Goal: Information Seeking & Learning: Learn about a topic

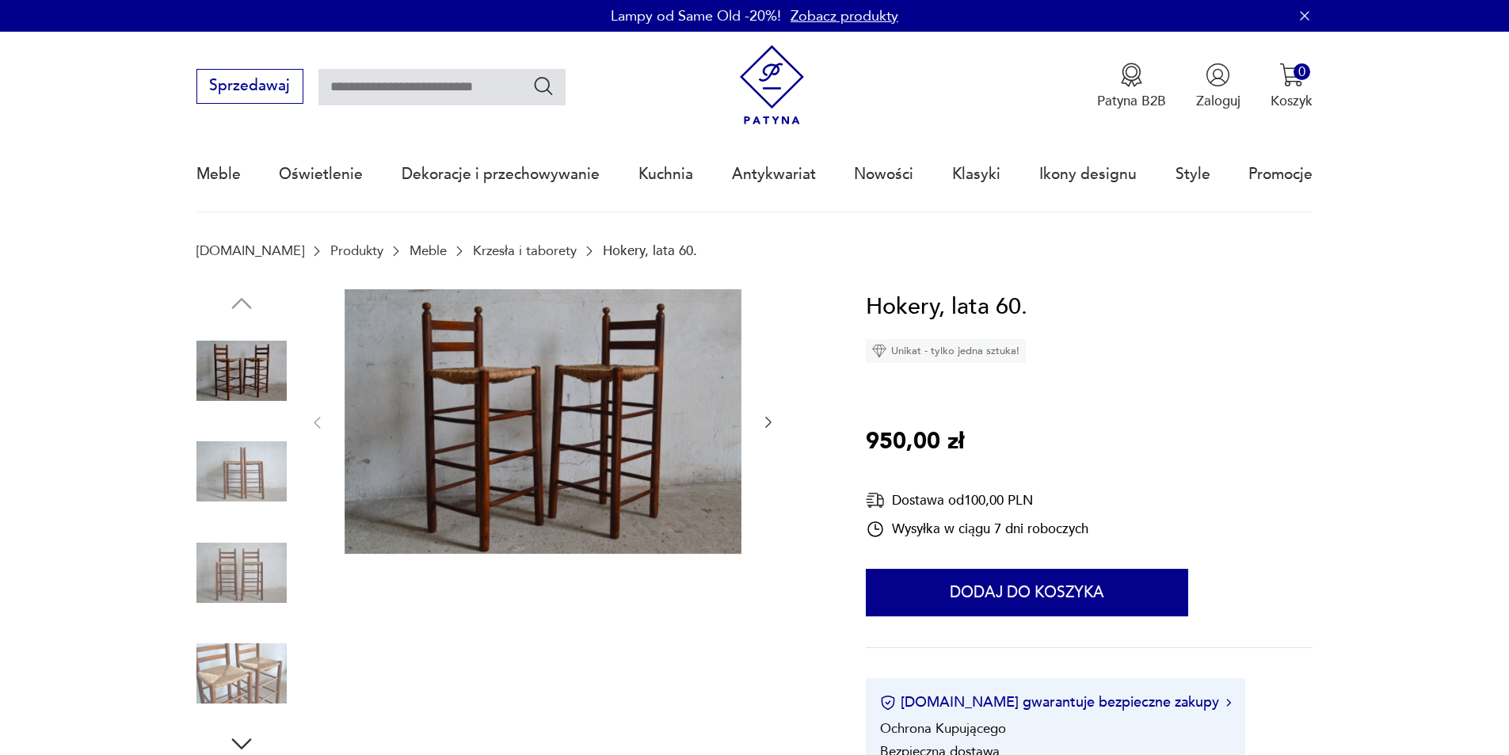
click at [234, 471] on img at bounding box center [241, 471] width 90 height 90
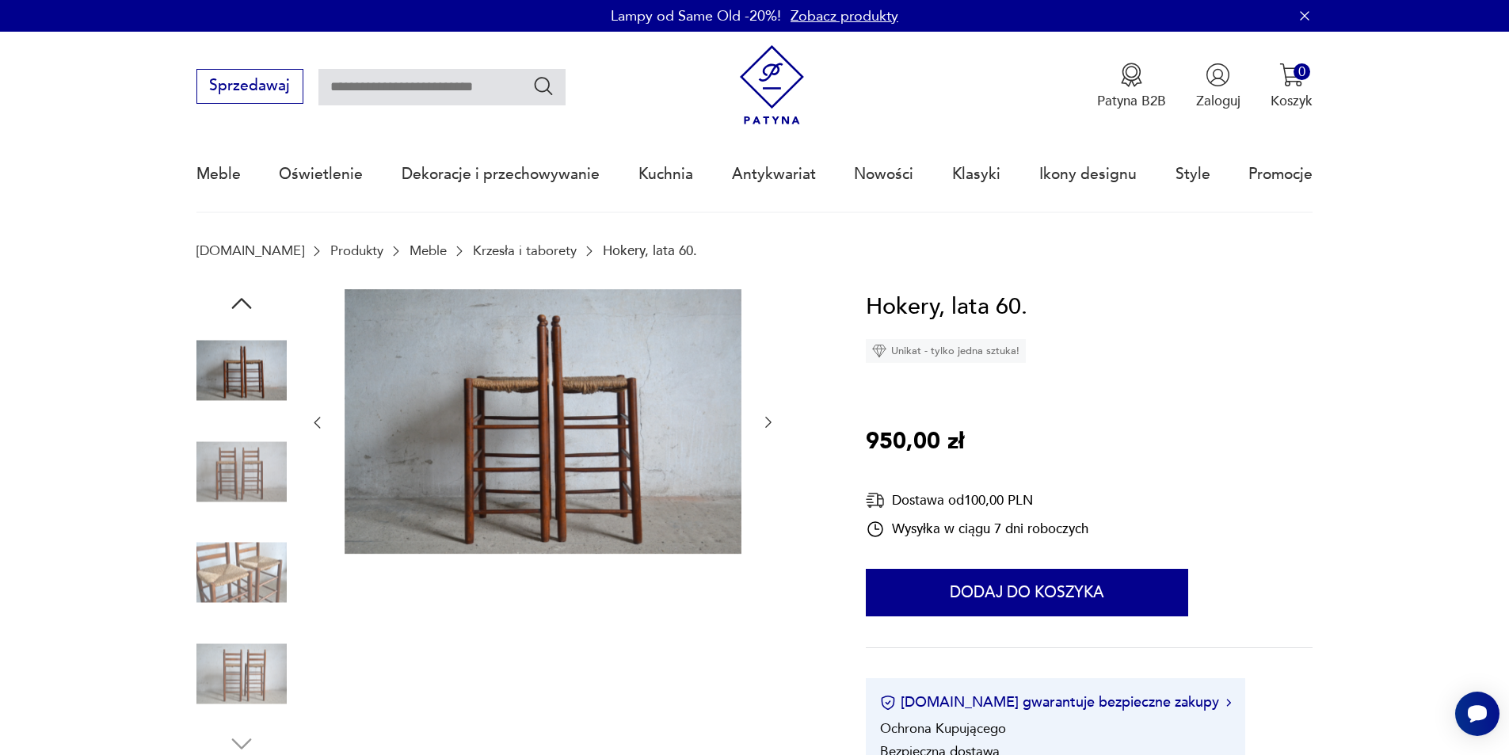
click at [242, 558] on img at bounding box center [241, 572] width 90 height 90
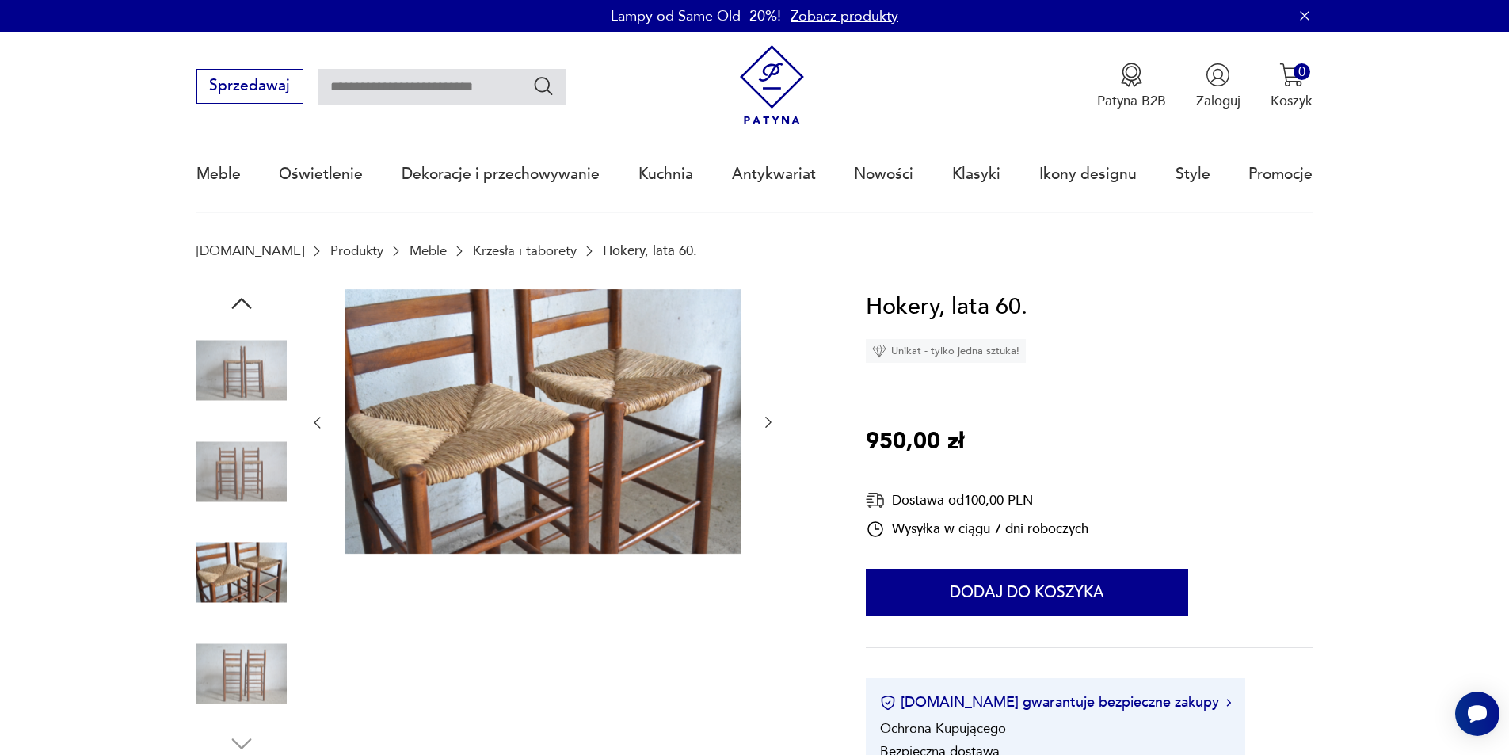
click at [256, 665] on img at bounding box center [241, 673] width 90 height 90
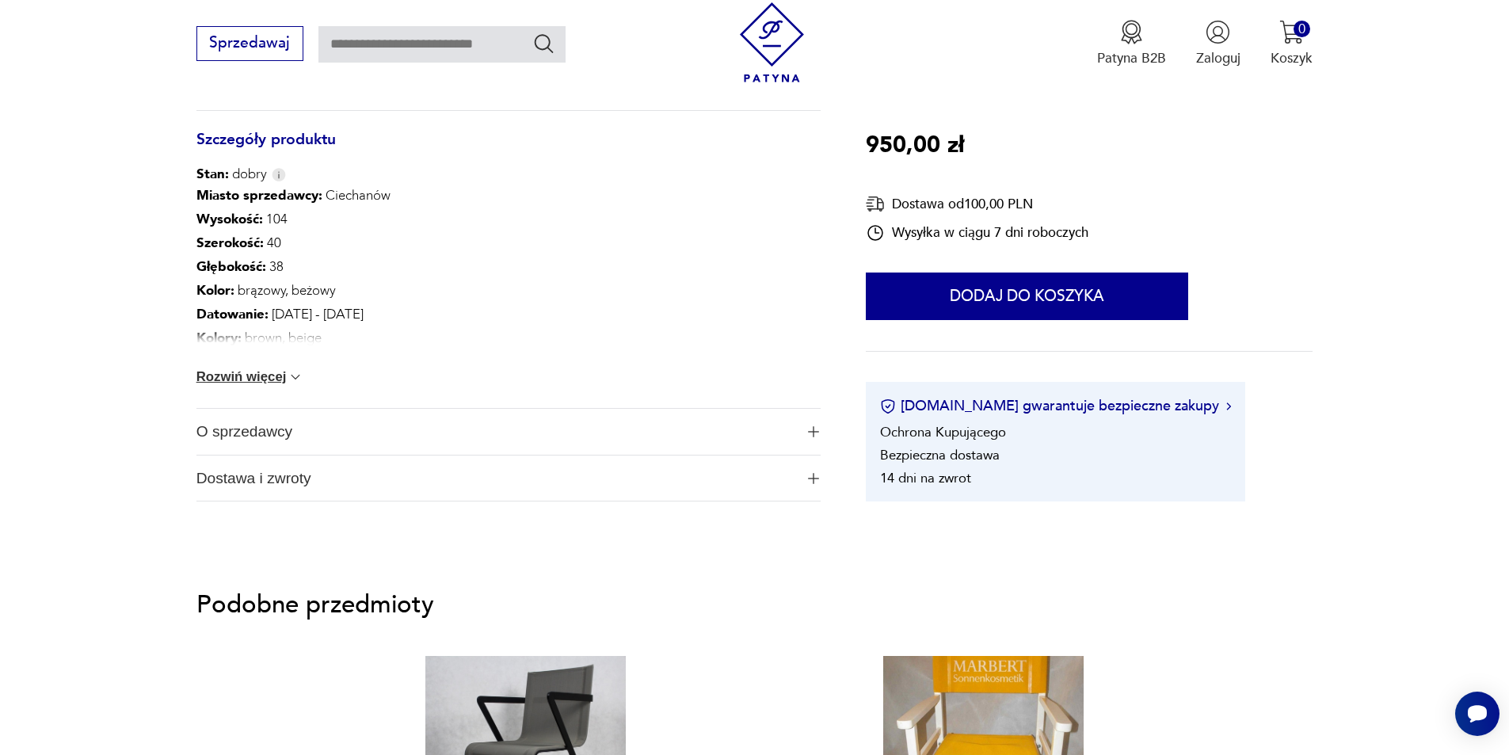
scroll to position [396, 0]
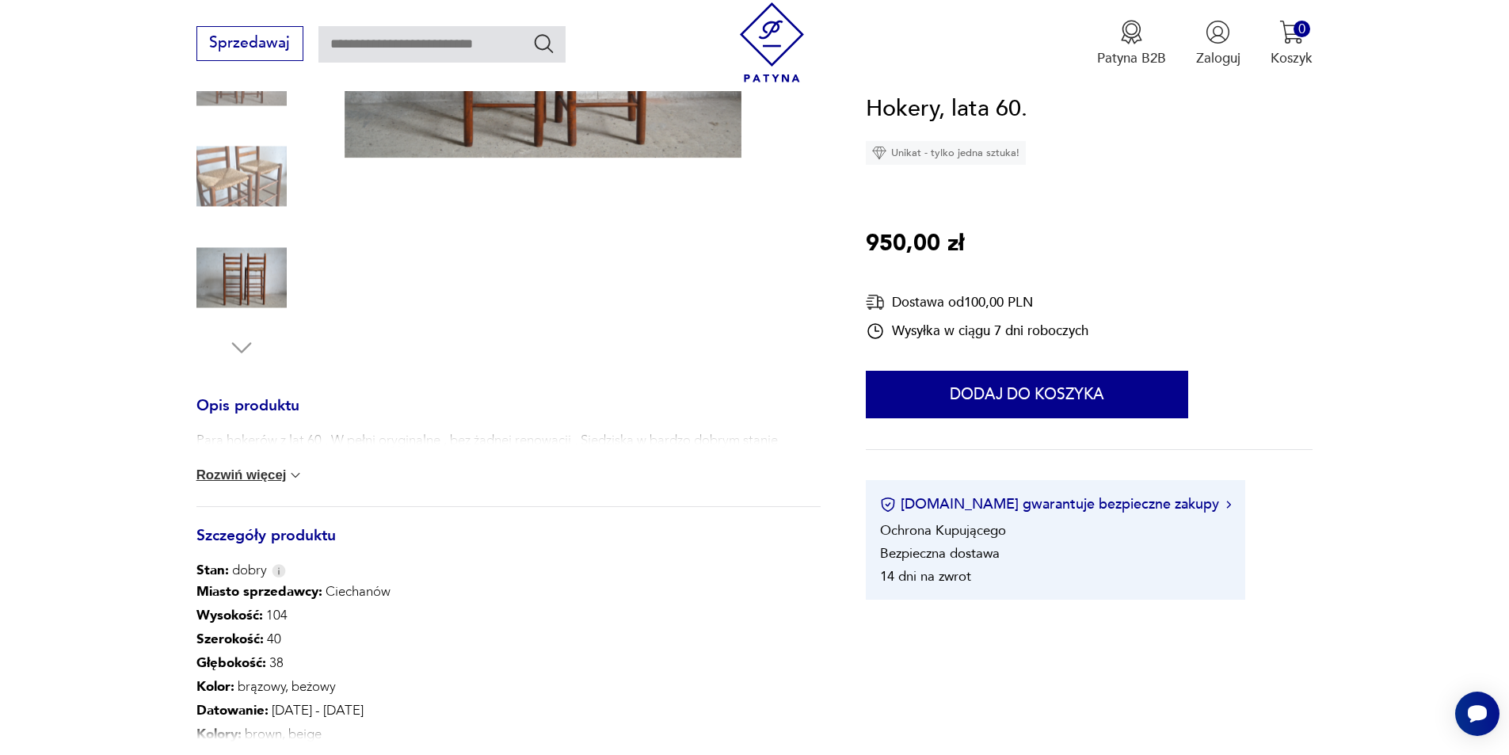
click at [273, 469] on button "Rozwiń więcej" at bounding box center [250, 475] width 108 height 16
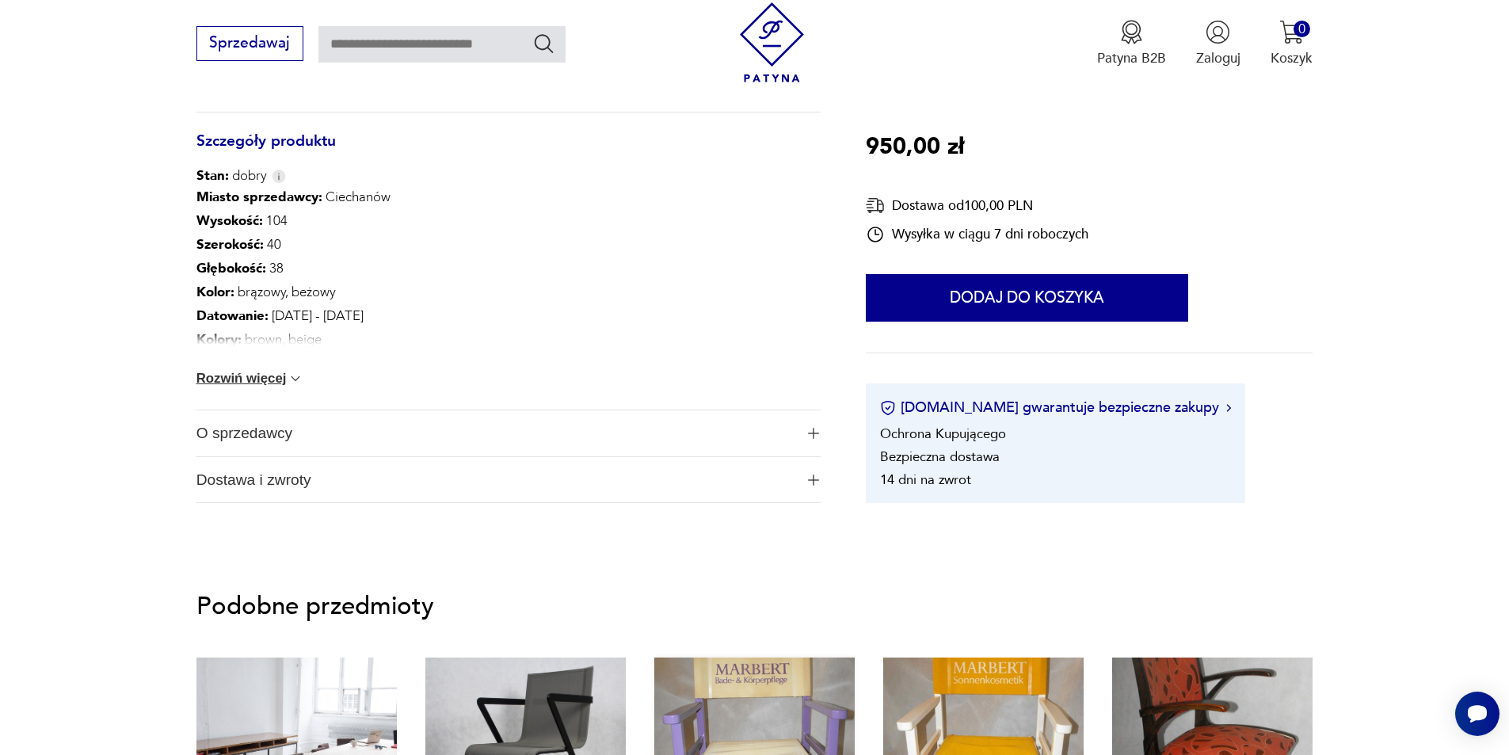
scroll to position [0, 0]
